Goal: Task Accomplishment & Management: Use online tool/utility

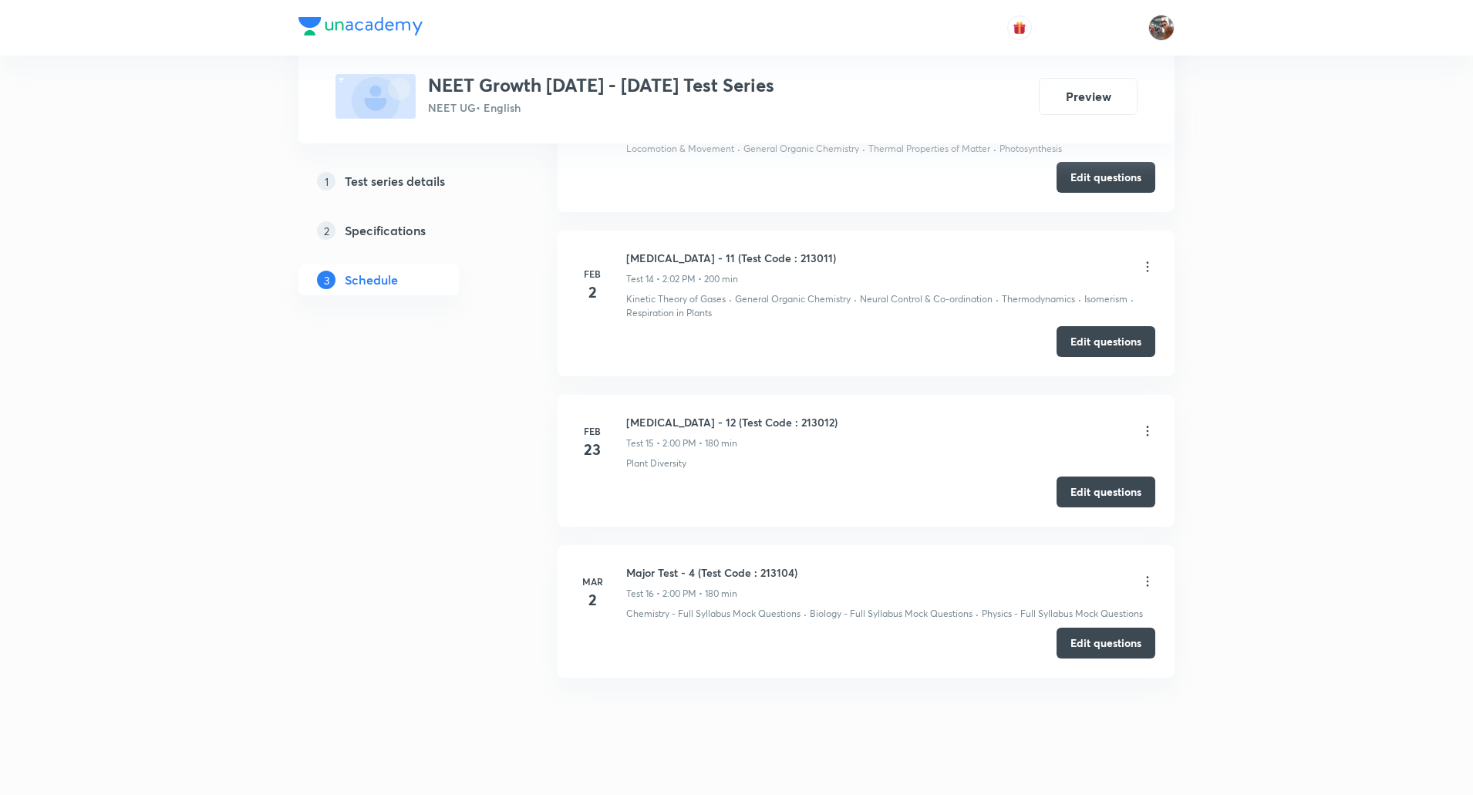
scroll to position [3160, 0]
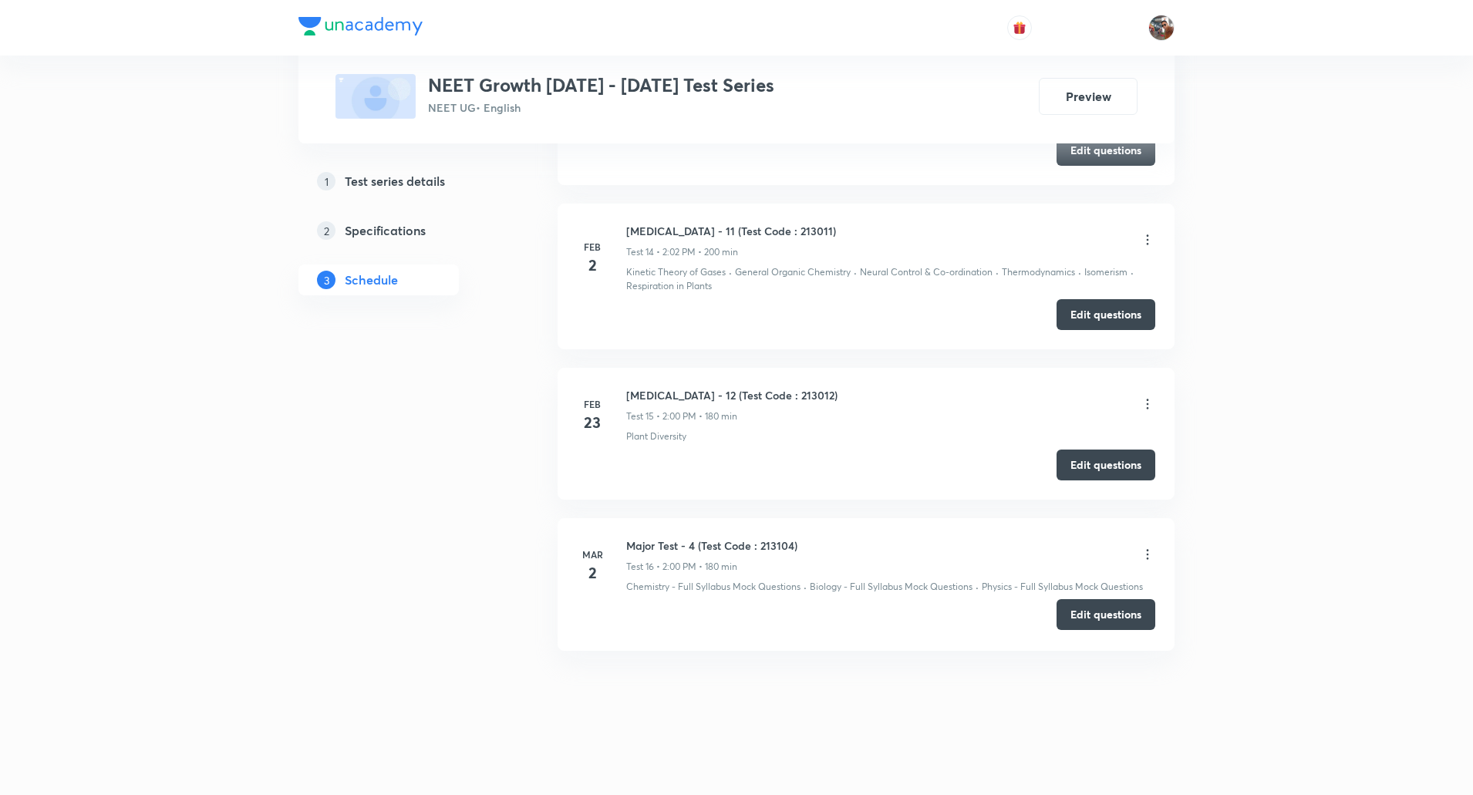
click at [1089, 615] on button "Edit questions" at bounding box center [1106, 614] width 99 height 31
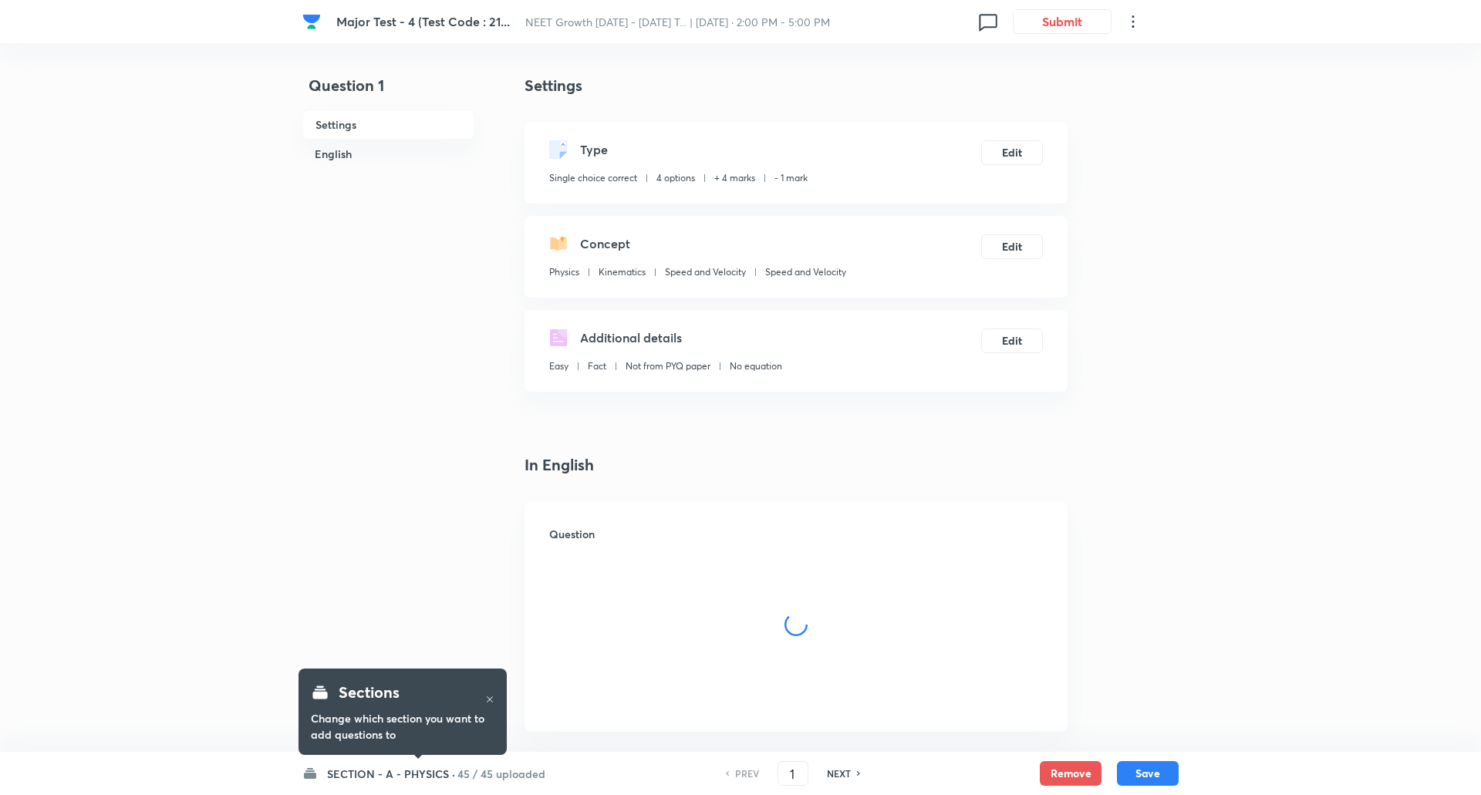
checkbox input "true"
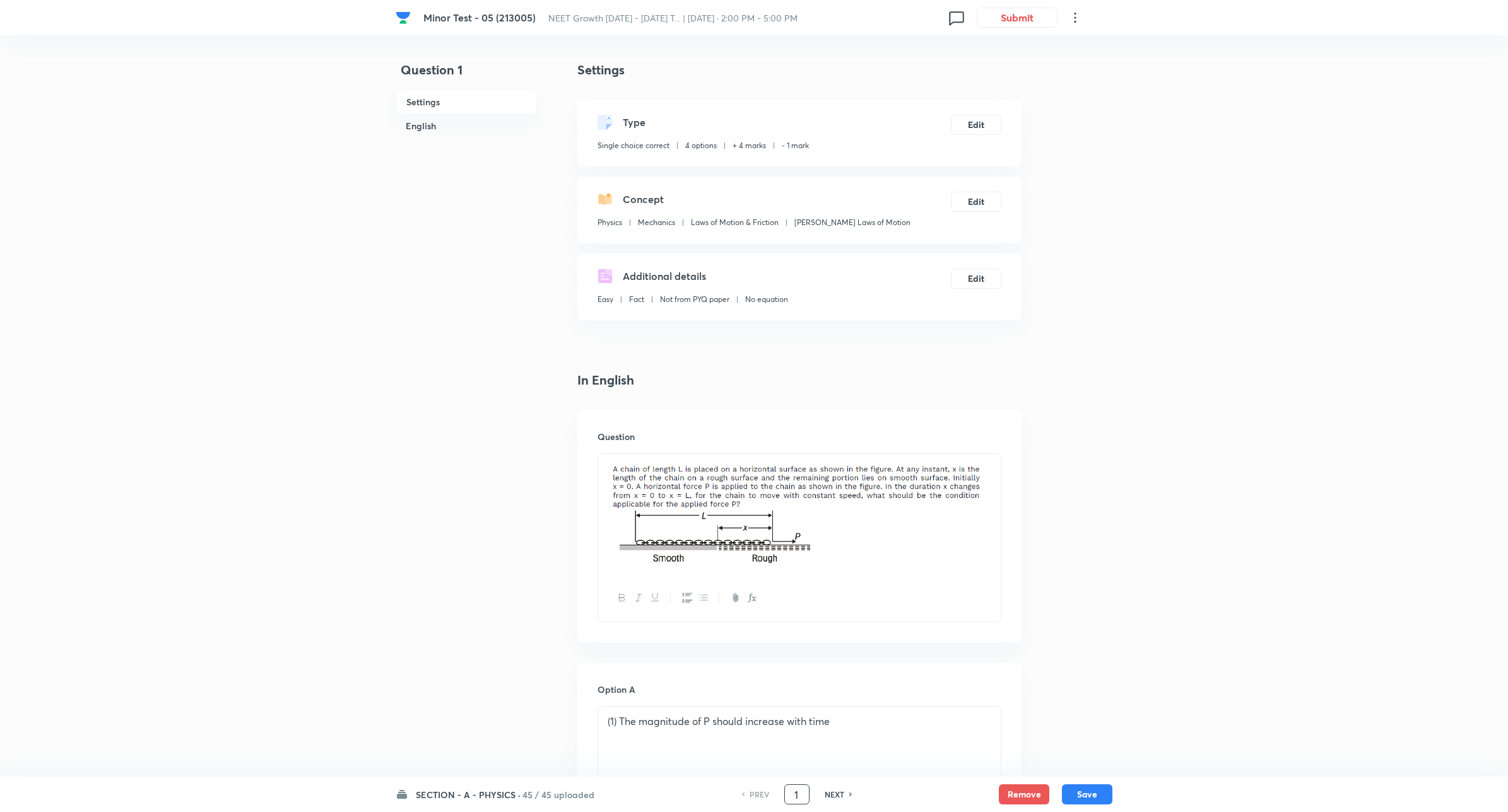
click at [801, 649] on input "1" at bounding box center [797, 795] width 24 height 22
type input "15"
checkbox input "true"
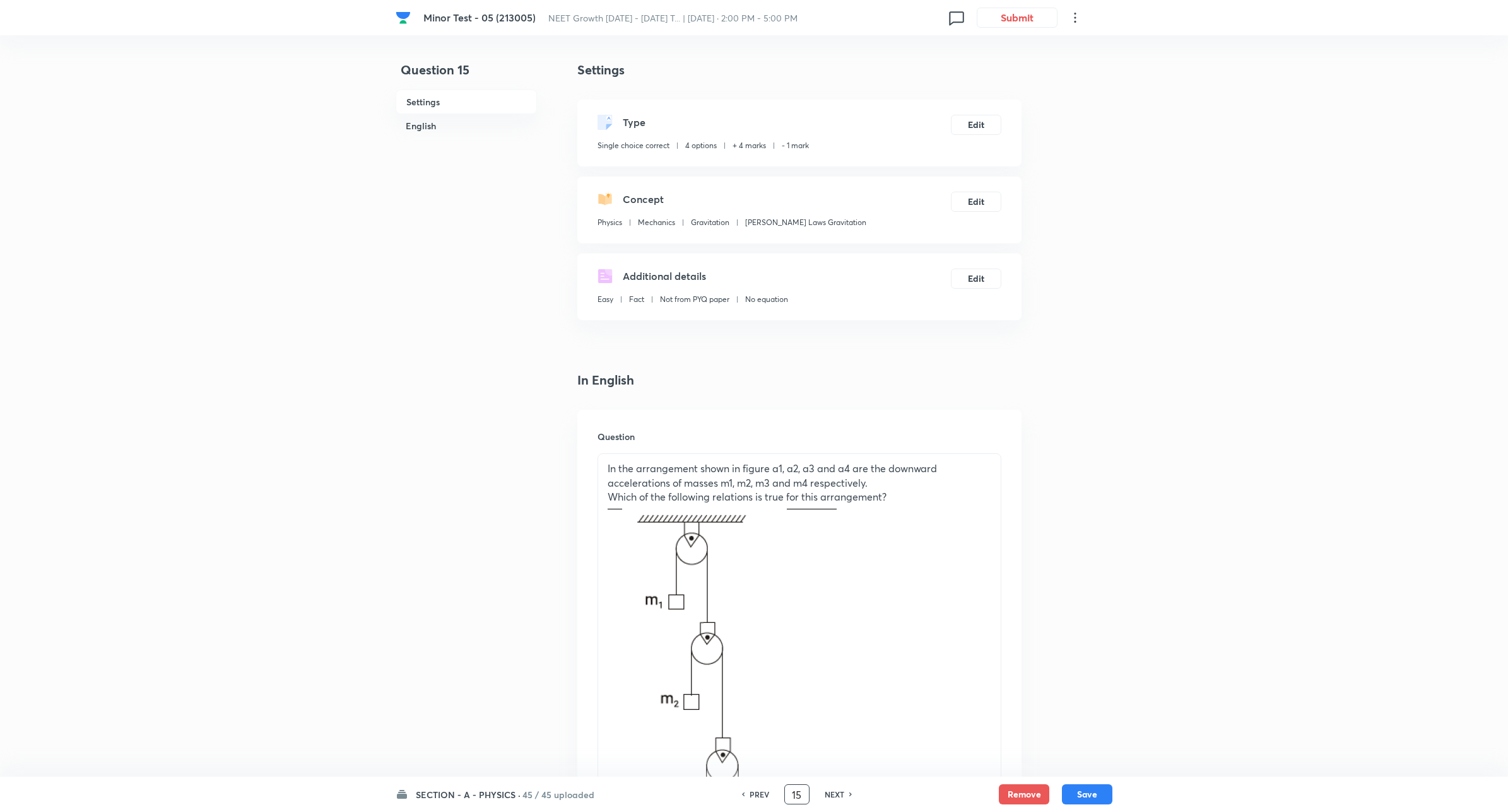
click at [801, 649] on input "15" at bounding box center [797, 795] width 24 height 22
type input "155"
checkbox input "false"
checkbox input "true"
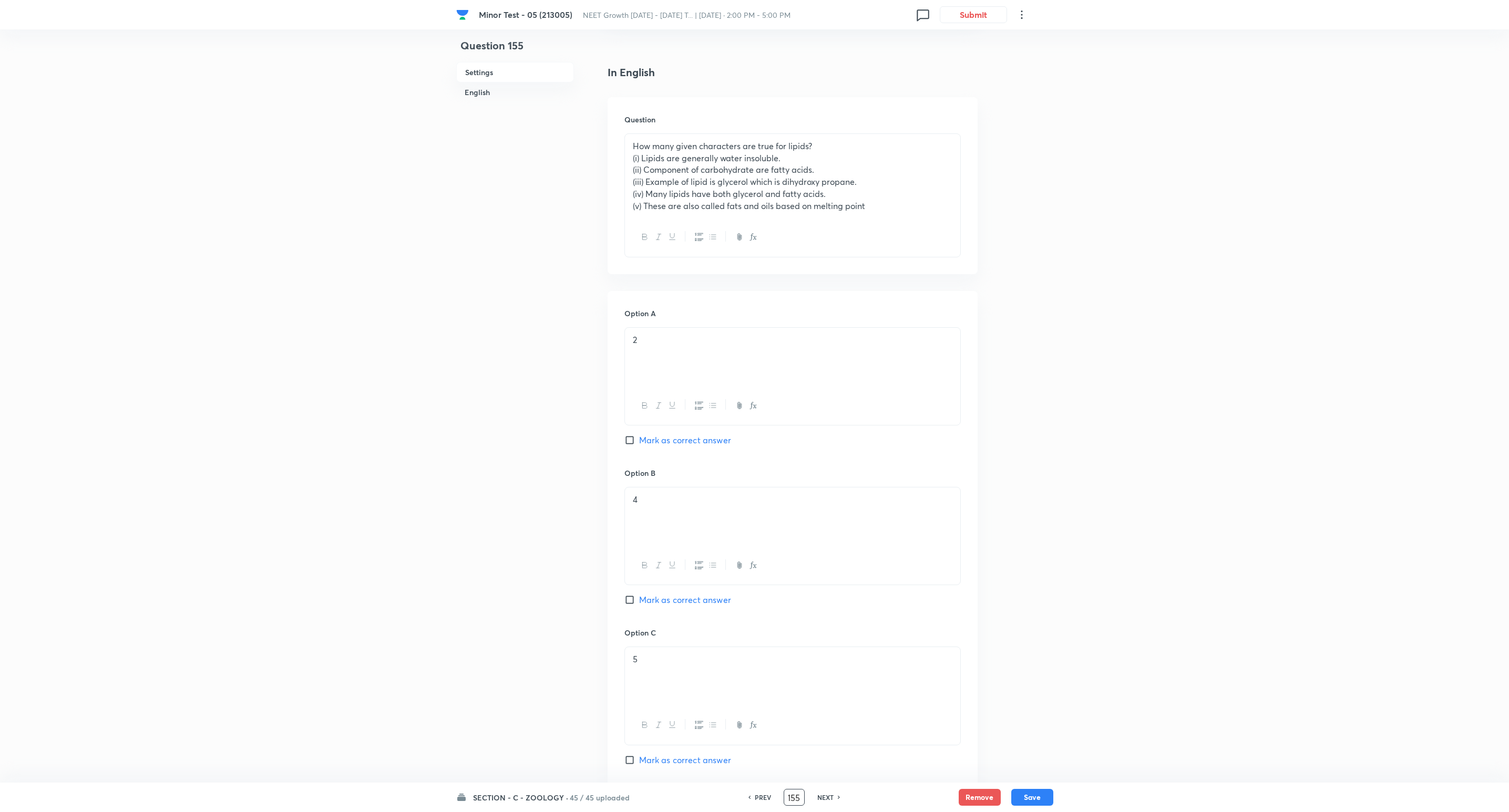
scroll to position [0, 0]
click at [1008, 541] on div "Question 155 Settings English Settings Type Single choice correct 4 options + 4…" at bounding box center [755, 480] width 597 height 1347
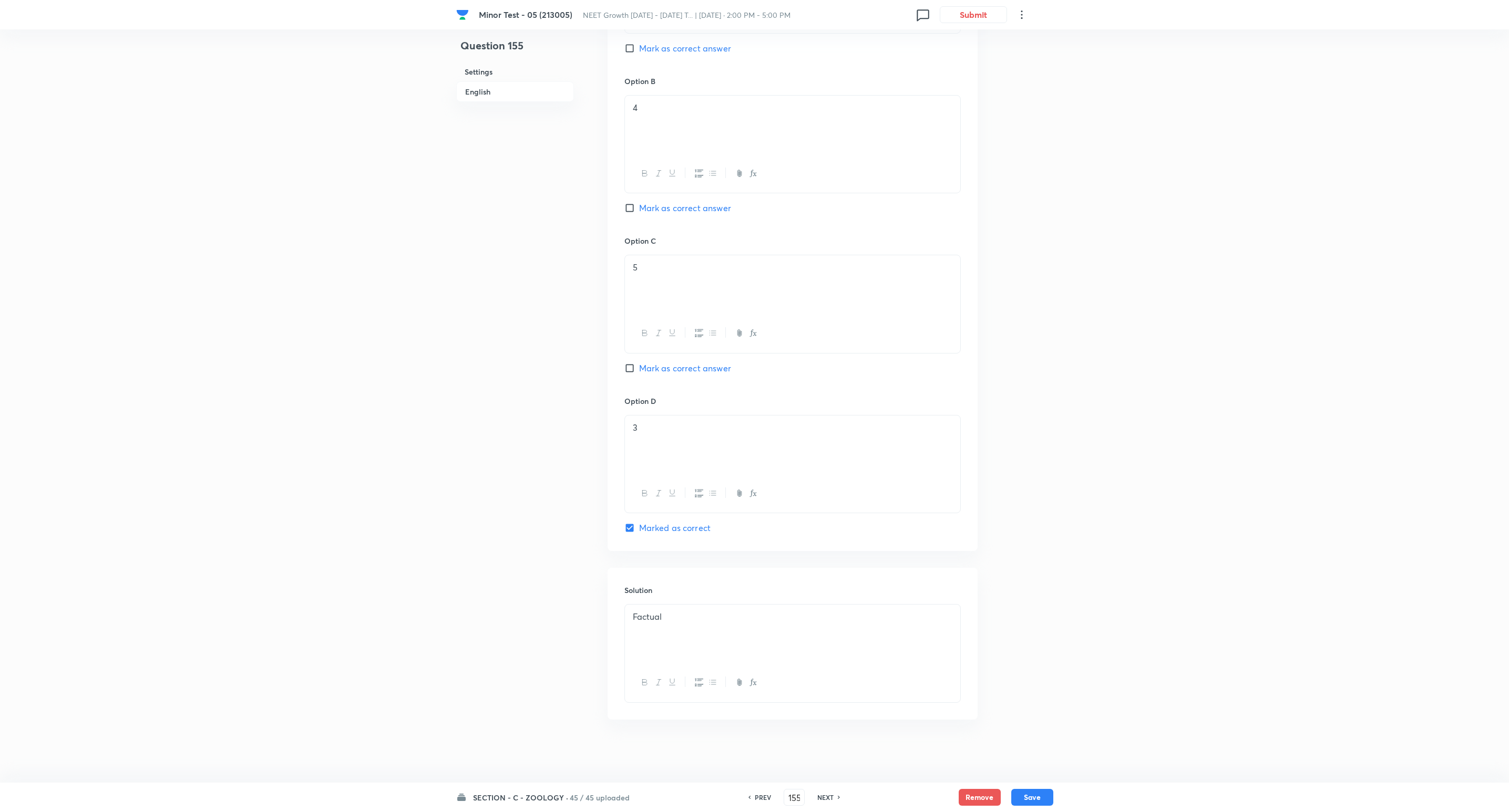
drag, startPoint x: 1249, startPoint y: 71, endPoint x: 1201, endPoint y: 61, distance: 49.0
click at [1008, 76] on div "Minor Test - 05 (213005) NEET Growth June 2025 - 2026 T... | Oct 5, 2025 · 2:00…" at bounding box center [754, 88] width 1509 height 1347
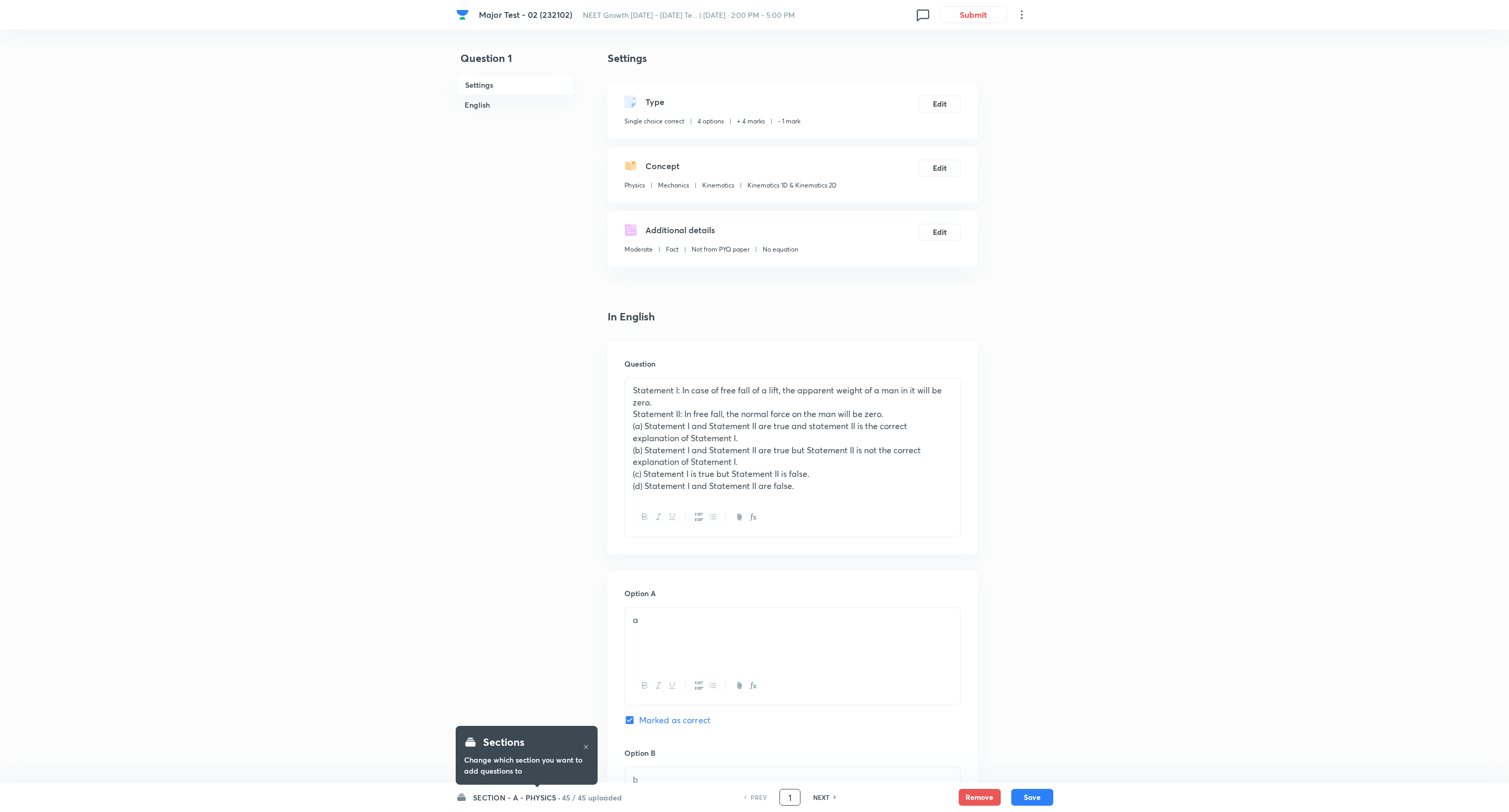
click at [793, 794] on input "1" at bounding box center [790, 798] width 20 height 18
type input "0"
type input "30"
checkbox input "false"
checkbox input "true"
